Goal: Use online tool/utility: Utilize a website feature to perform a specific function

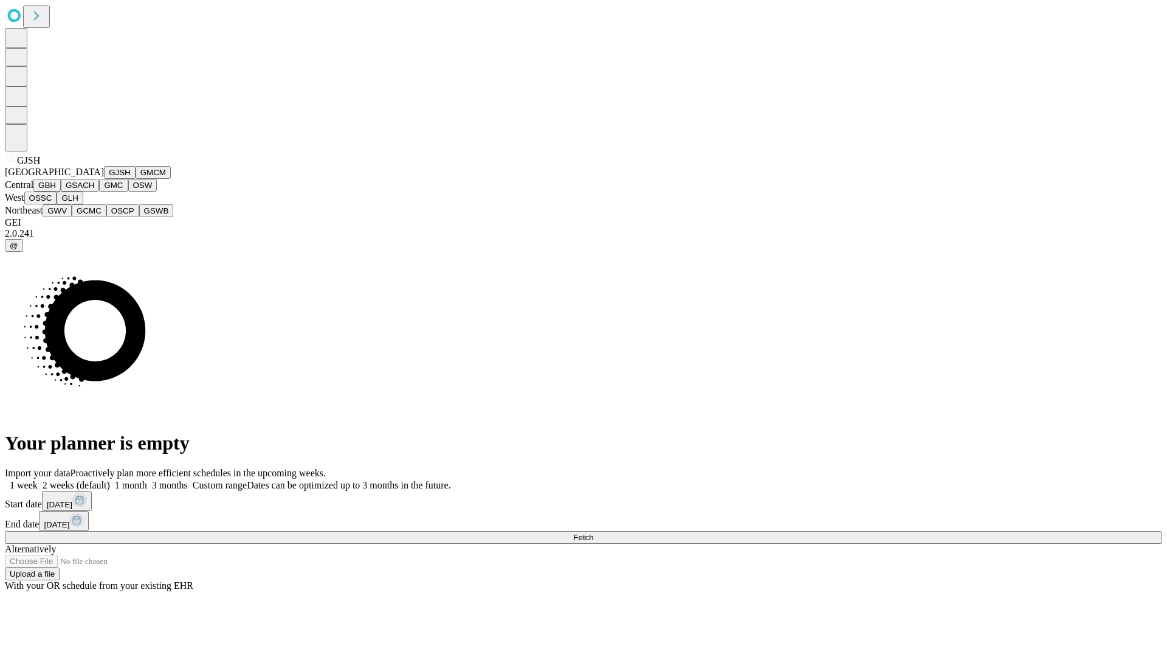
click at [104, 179] on button "GJSH" at bounding box center [120, 172] width 32 height 13
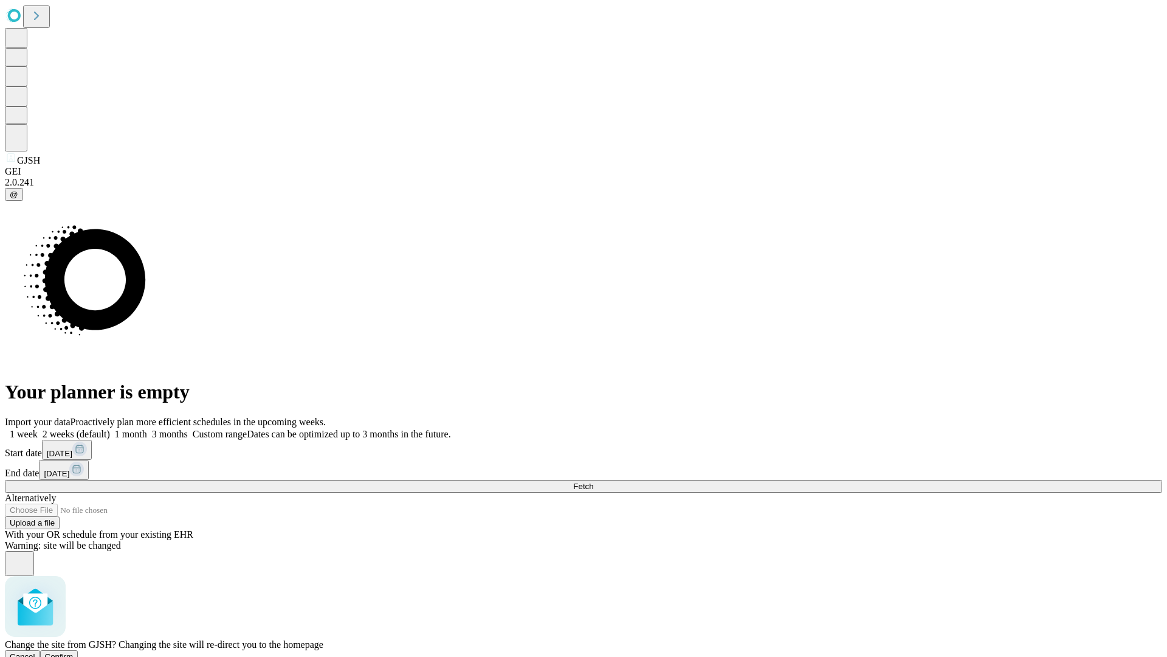
click at [74, 652] on span "Confirm" at bounding box center [59, 656] width 29 height 9
click at [110, 429] on label "2 weeks (default)" at bounding box center [74, 434] width 72 height 10
click at [593, 482] on span "Fetch" at bounding box center [583, 486] width 20 height 9
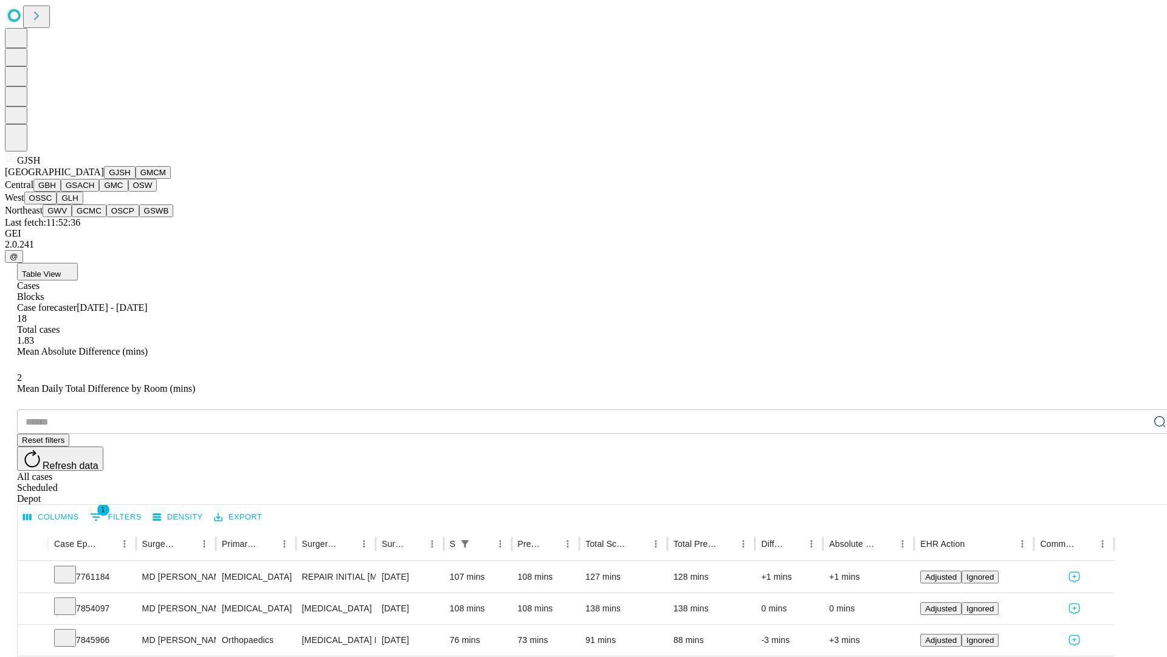
click at [136, 179] on button "GMCM" at bounding box center [153, 172] width 35 height 13
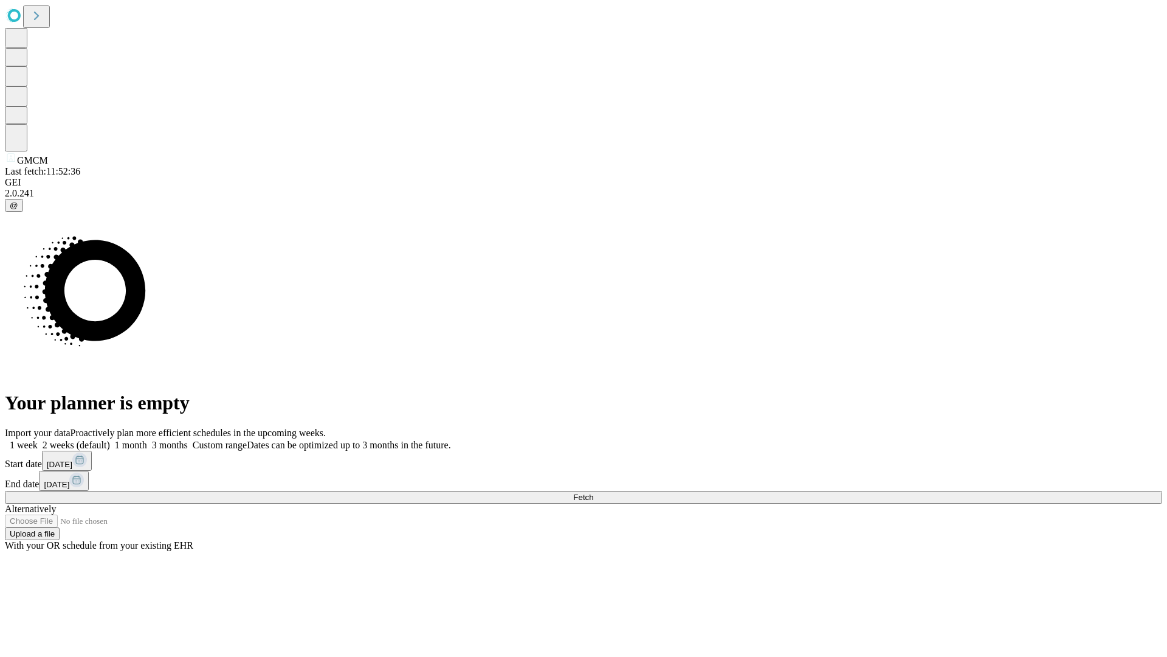
click at [110, 440] on label "2 weeks (default)" at bounding box center [74, 445] width 72 height 10
click at [593, 493] on span "Fetch" at bounding box center [583, 497] width 20 height 9
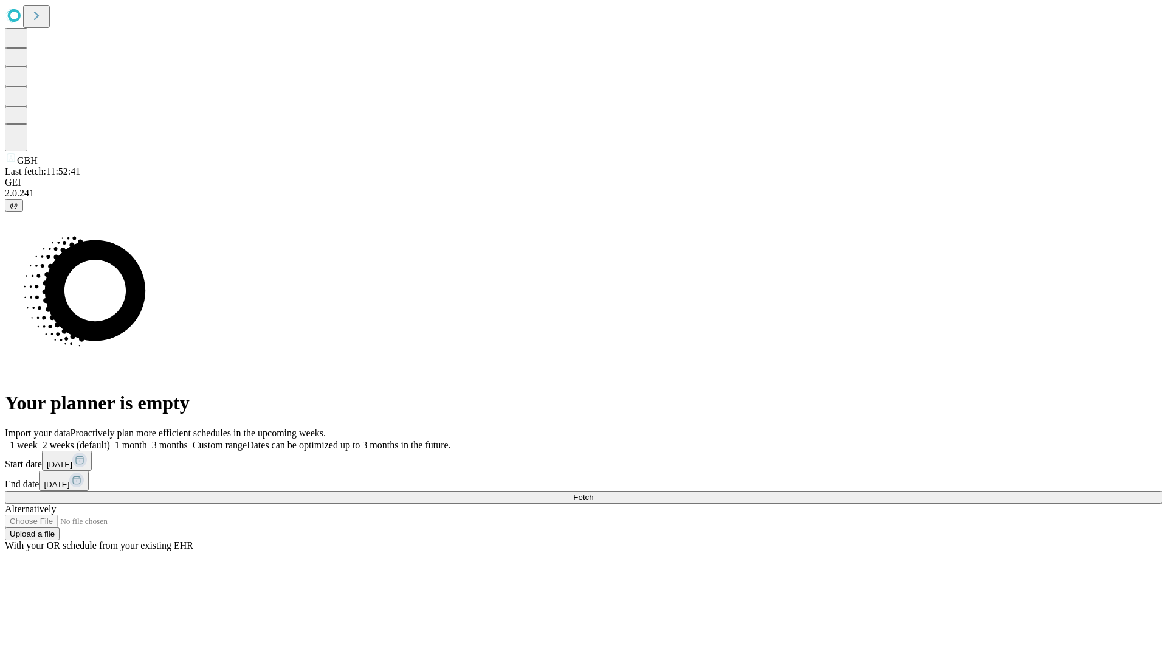
click at [110, 440] on label "2 weeks (default)" at bounding box center [74, 445] width 72 height 10
click at [593, 493] on span "Fetch" at bounding box center [583, 497] width 20 height 9
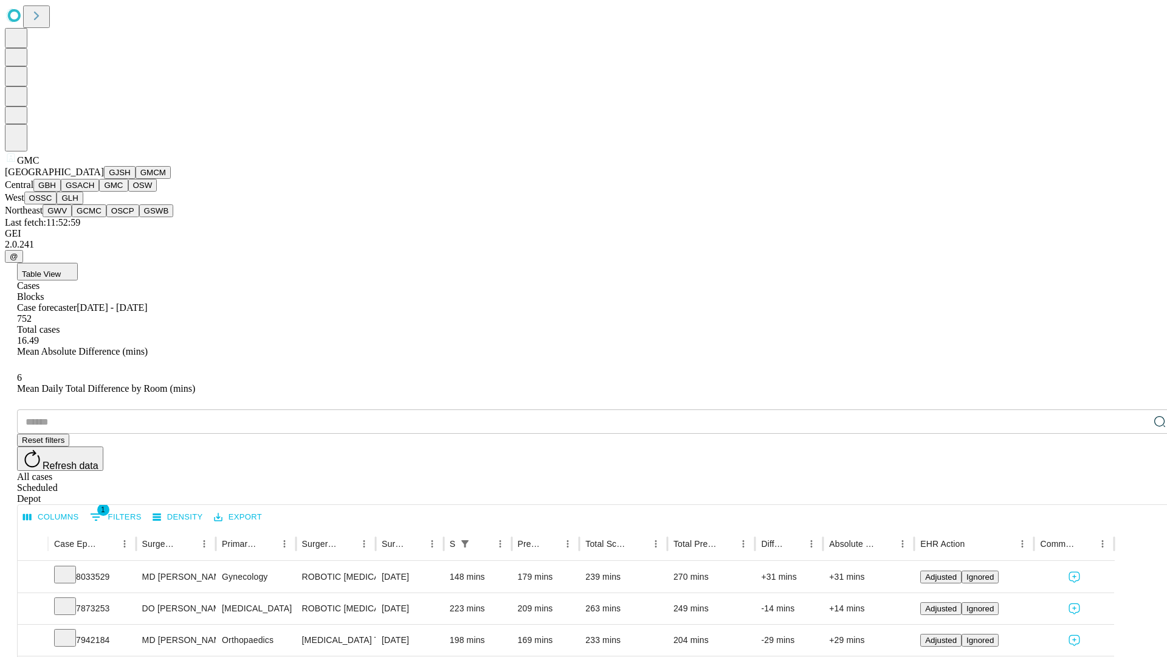
click at [128, 192] on button "OSW" at bounding box center [142, 185] width 29 height 13
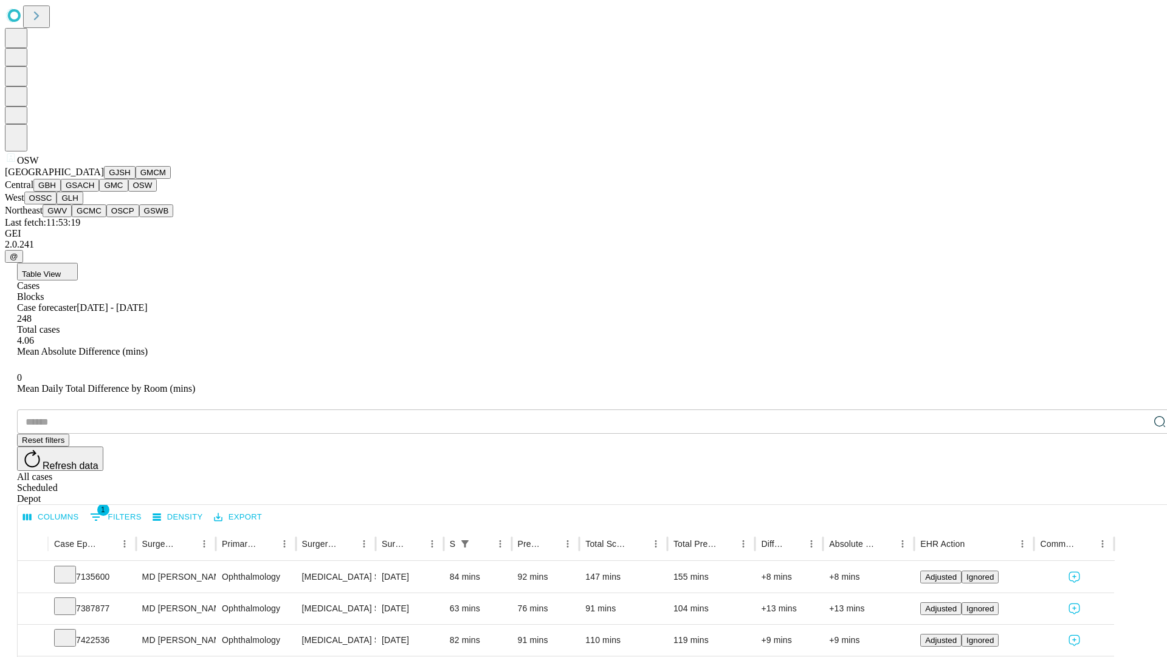
click at [57, 204] on button "OSSC" at bounding box center [40, 198] width 33 height 13
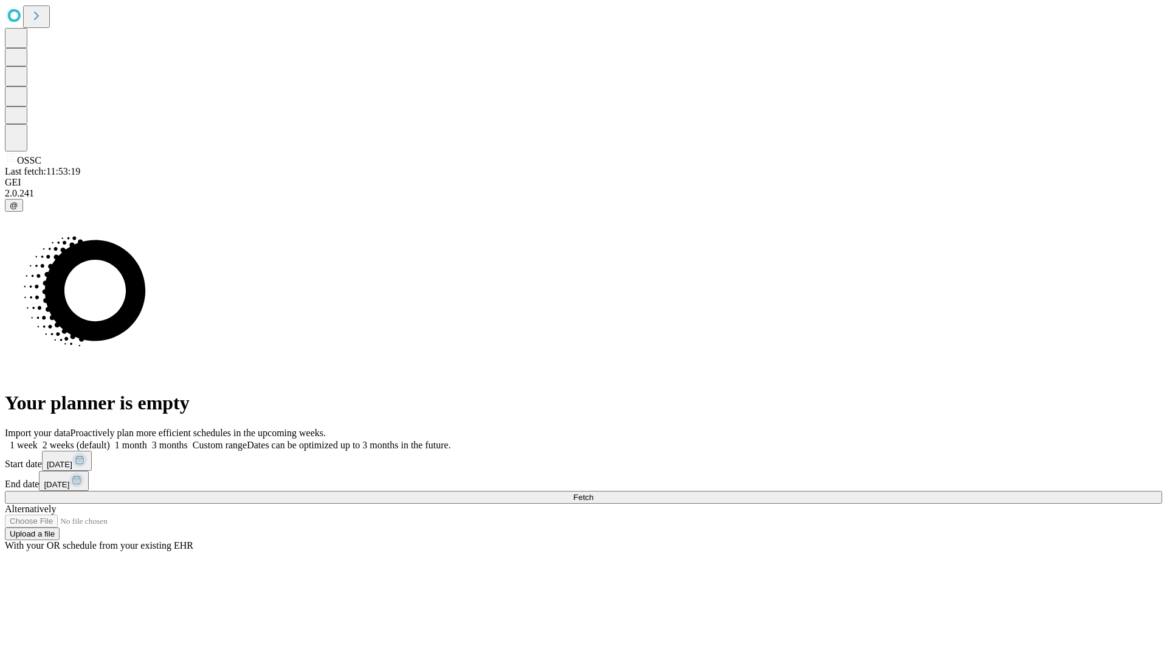
click at [110, 440] on label "2 weeks (default)" at bounding box center [74, 445] width 72 height 10
click at [593, 493] on span "Fetch" at bounding box center [583, 497] width 20 height 9
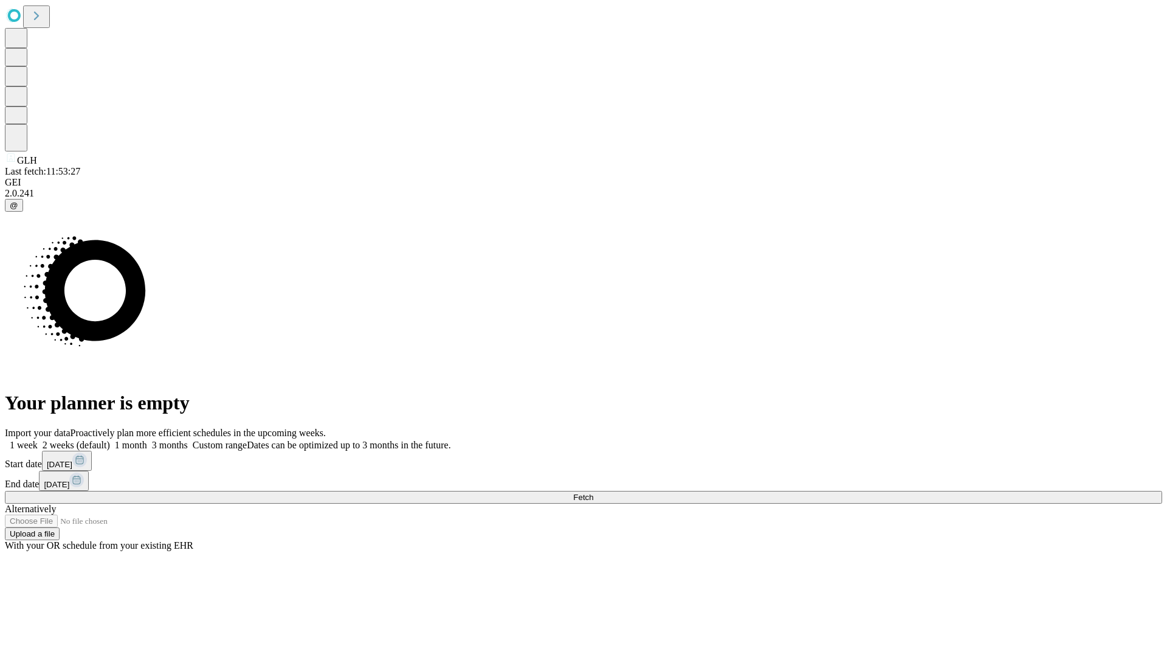
click at [110, 440] on label "2 weeks (default)" at bounding box center [74, 445] width 72 height 10
click at [593, 493] on span "Fetch" at bounding box center [583, 497] width 20 height 9
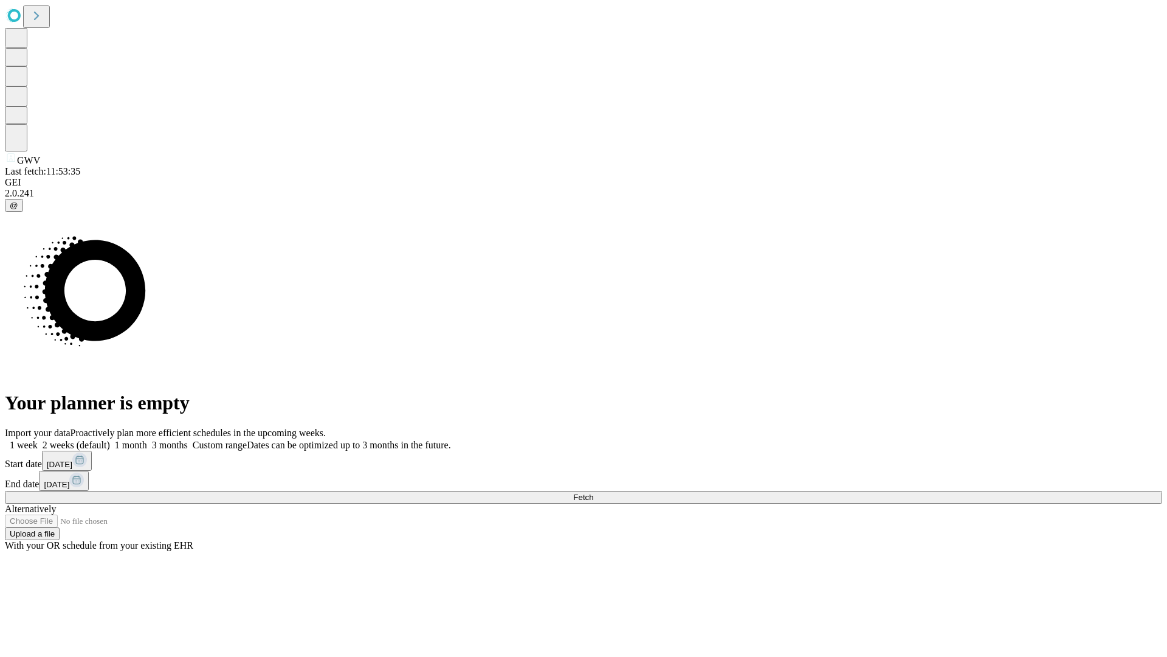
click at [593, 493] on span "Fetch" at bounding box center [583, 497] width 20 height 9
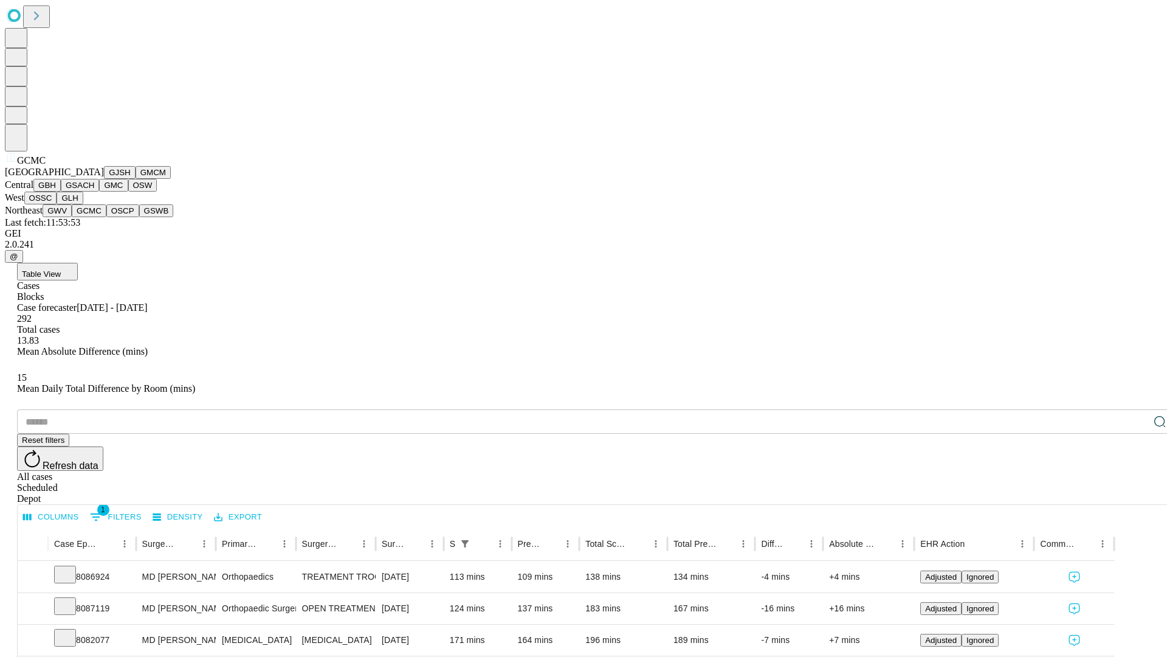
click at [106, 217] on button "OSCP" at bounding box center [122, 210] width 33 height 13
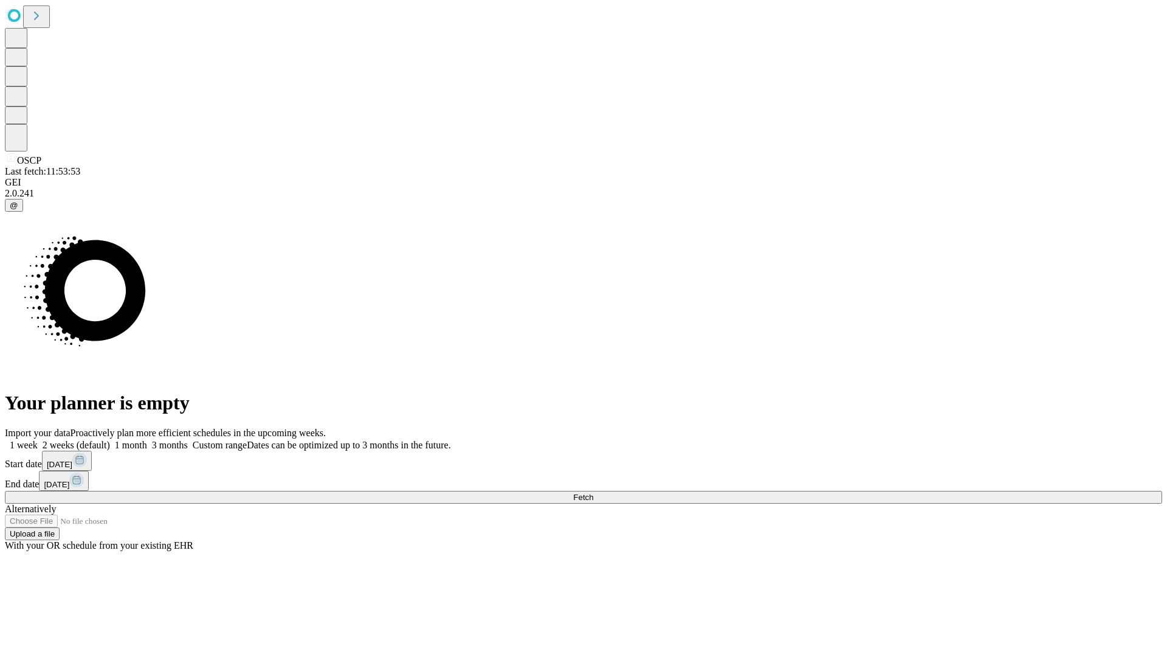
click at [110, 440] on label "2 weeks (default)" at bounding box center [74, 445] width 72 height 10
click at [593, 493] on span "Fetch" at bounding box center [583, 497] width 20 height 9
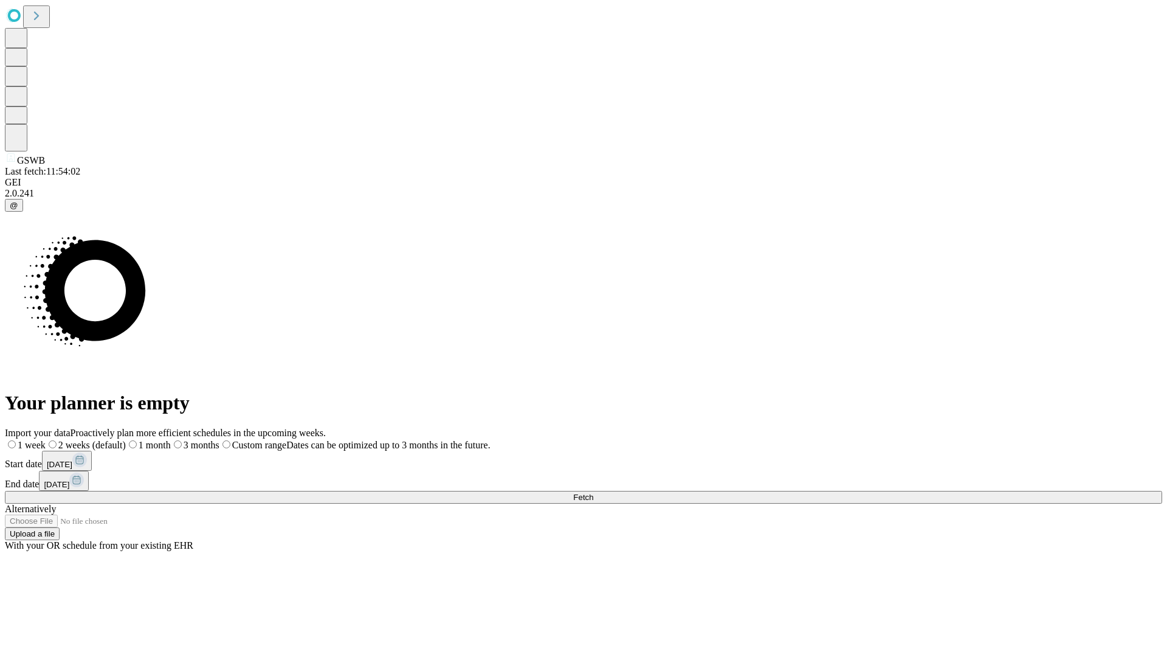
click at [126, 440] on label "2 weeks (default)" at bounding box center [86, 445] width 80 height 10
click at [593, 493] on span "Fetch" at bounding box center [583, 497] width 20 height 9
